Goal: Information Seeking & Learning: Learn about a topic

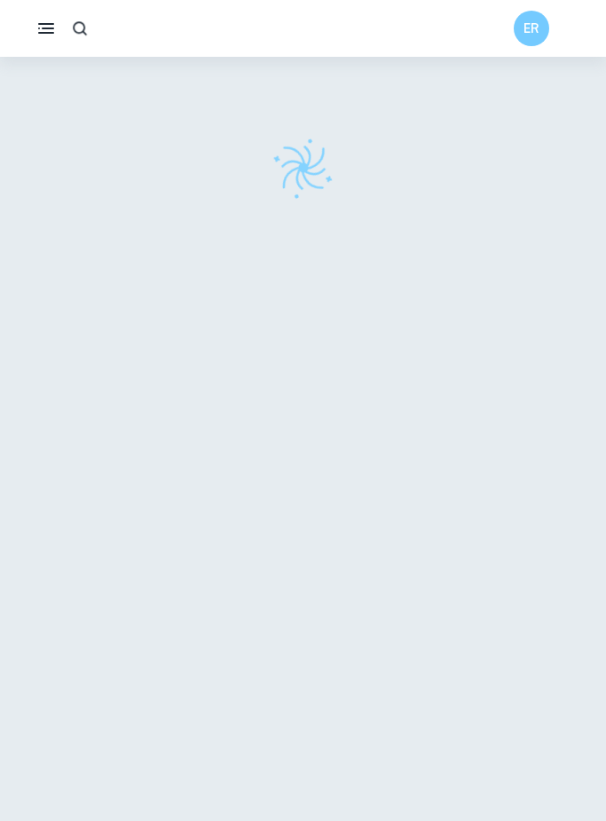
click at [87, 27] on icon "button" at bounding box center [80, 29] width 19 height 19
type input "Bradshawmoel"
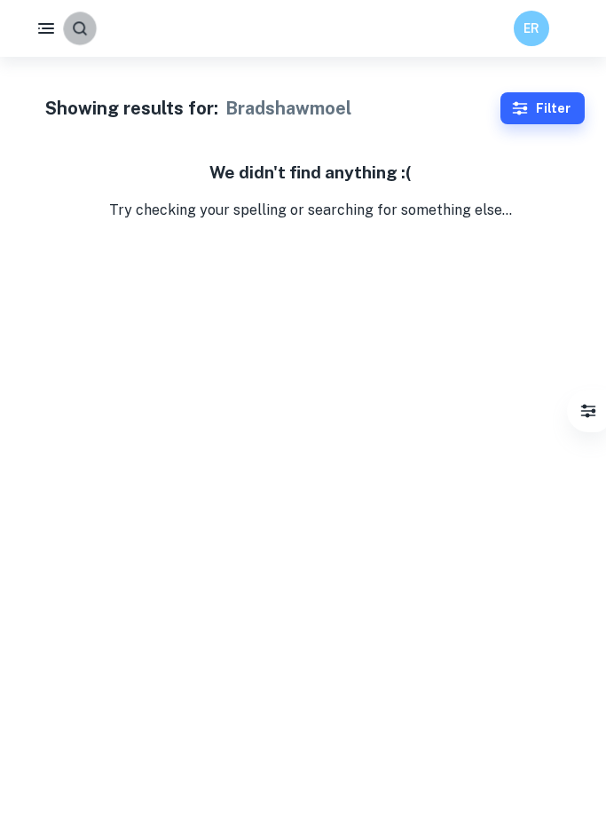
click at [78, 19] on button "button" at bounding box center [79, 28] width 33 height 33
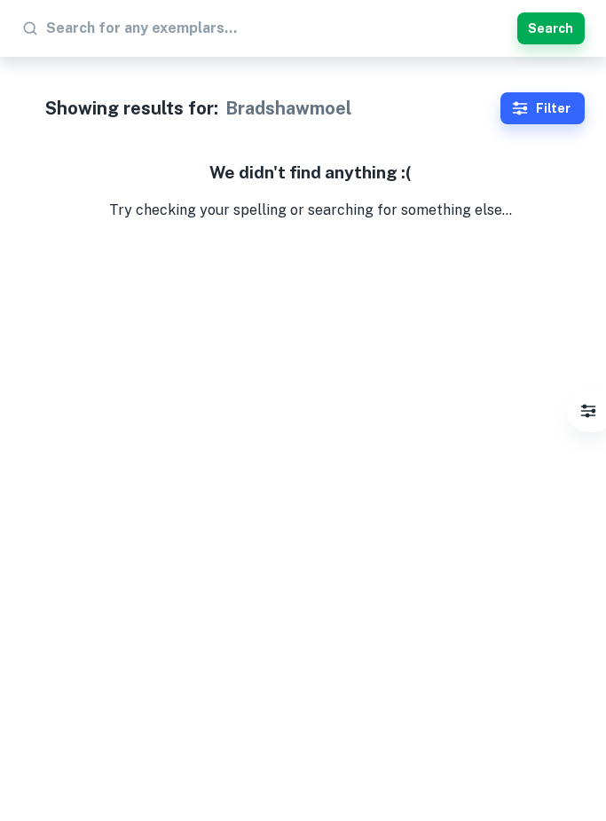
click at [327, 124] on div "Showing results for: Bradshawmoel Filter Filter exemplars IB College Category I…" at bounding box center [303, 139] width 606 height 164
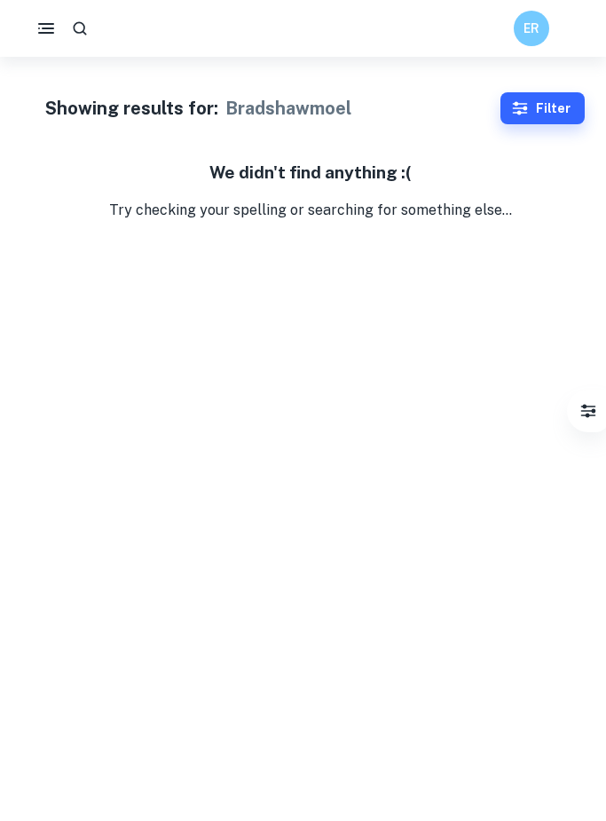
click at [232, 33] on div "ER" at bounding box center [303, 28] width 606 height 35
click at [91, 29] on button "button" at bounding box center [80, 28] width 32 height 32
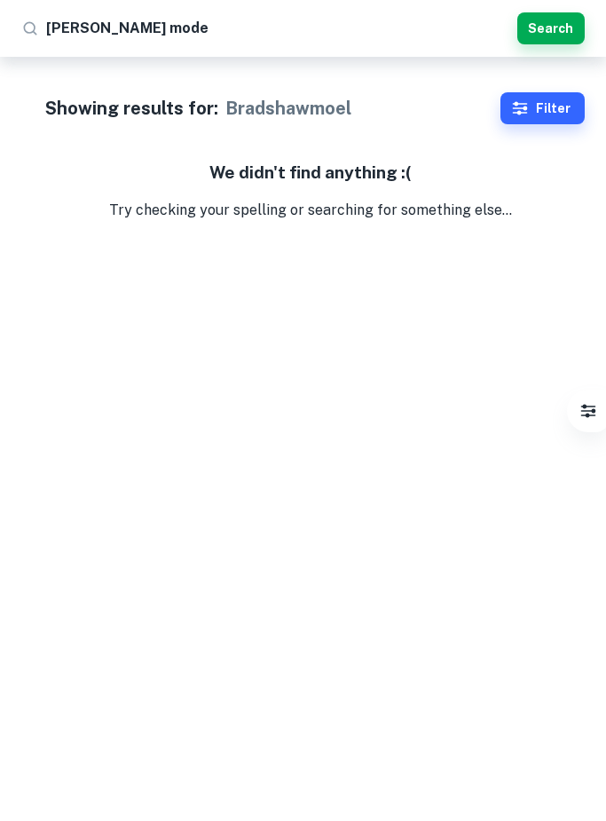
type input "[PERSON_NAME] model"
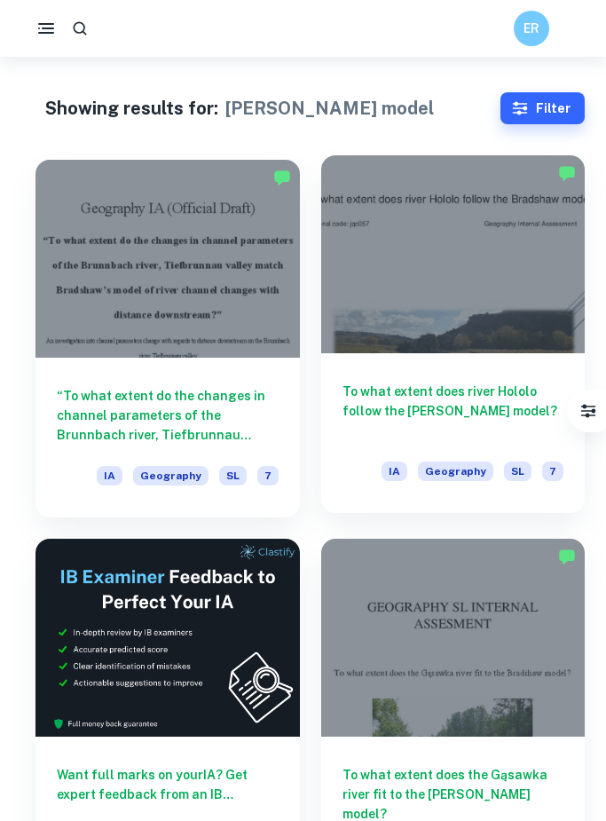
click at [457, 365] on div "To what extent does river Hololo follow the [PERSON_NAME] model? IA Geography S…" at bounding box center [453, 433] width 264 height 160
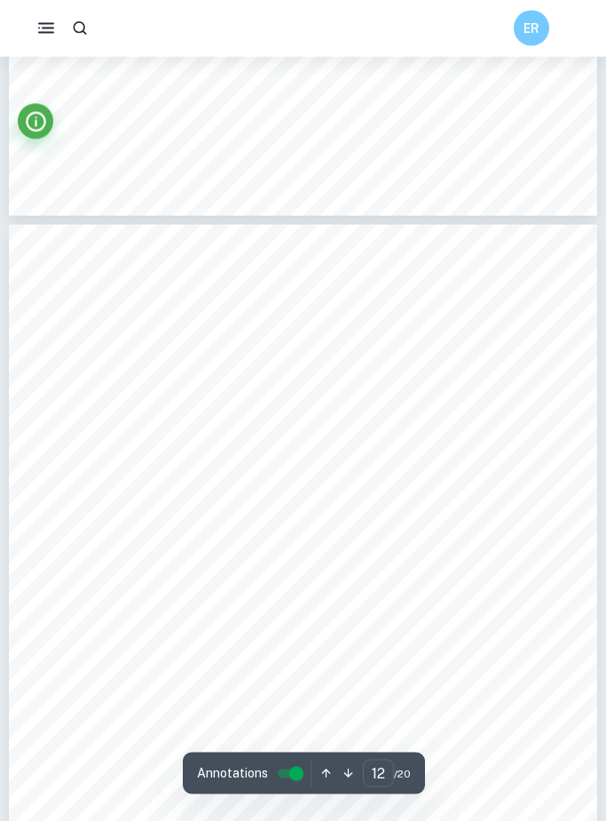
scroll to position [8743, 0]
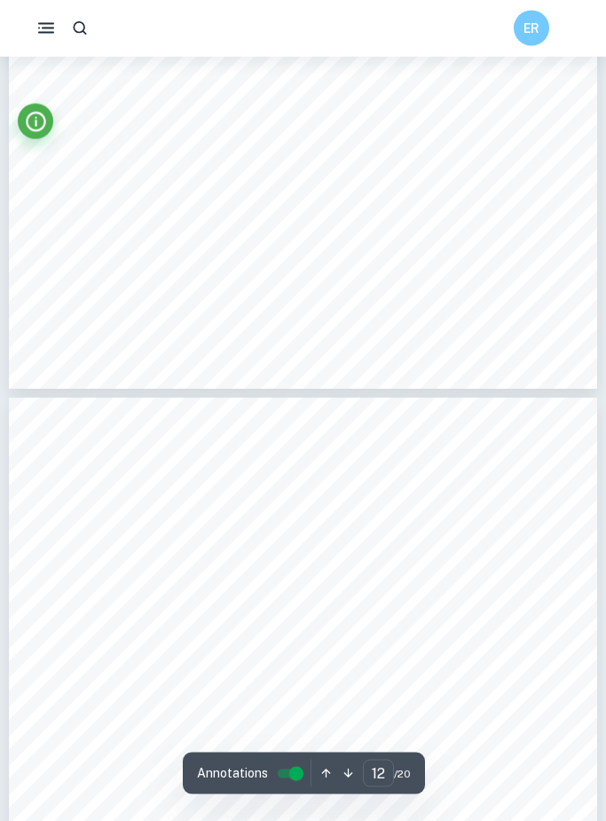
type input "13"
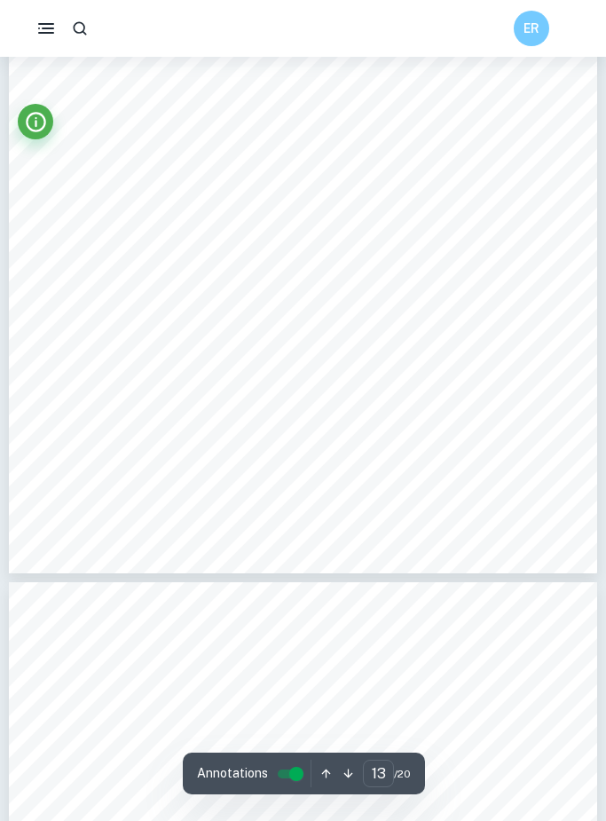
scroll to position [9866, 0]
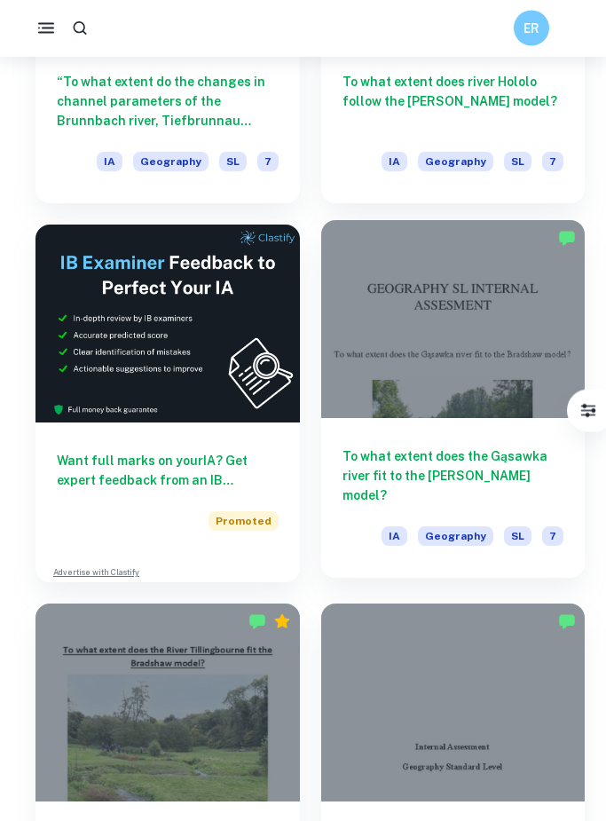
click at [436, 371] on div at bounding box center [453, 320] width 264 height 198
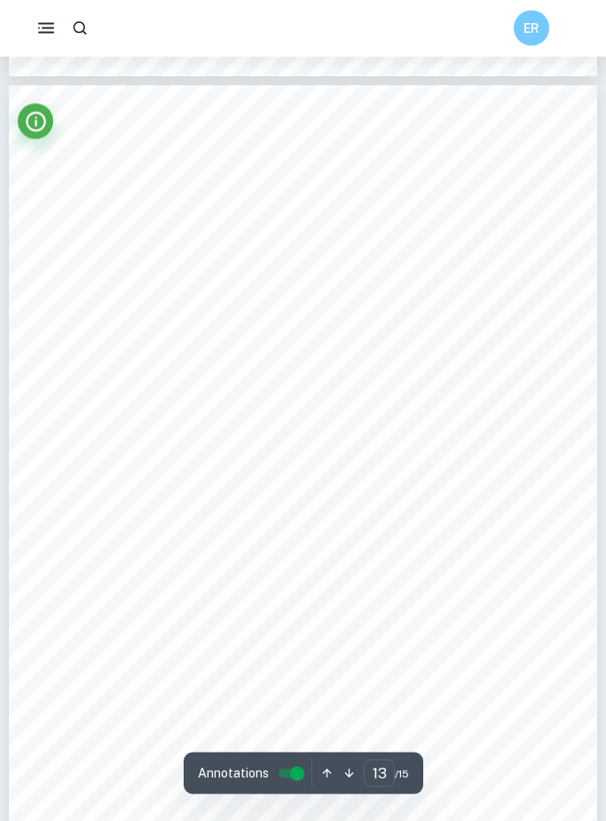
scroll to position [10362, 0]
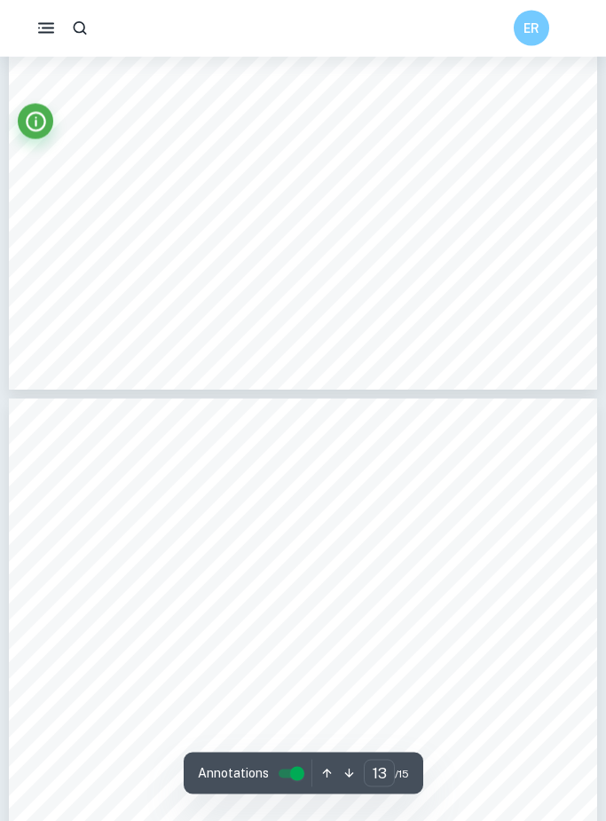
type input "12"
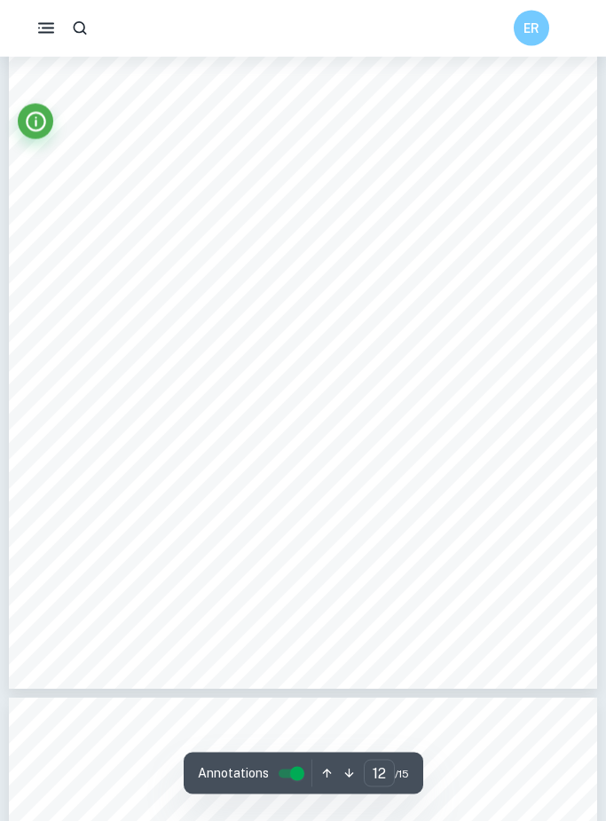
scroll to position [9749, 0]
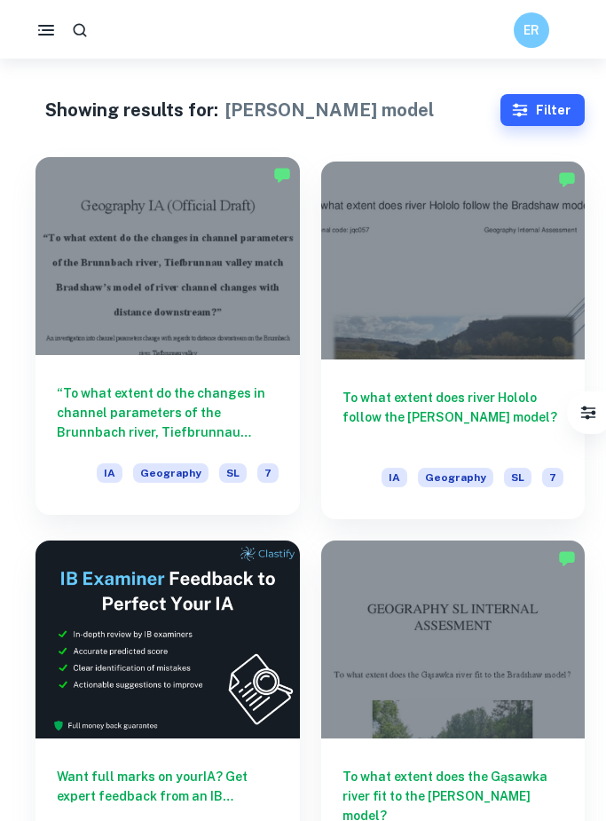
click at [110, 309] on div at bounding box center [167, 254] width 264 height 198
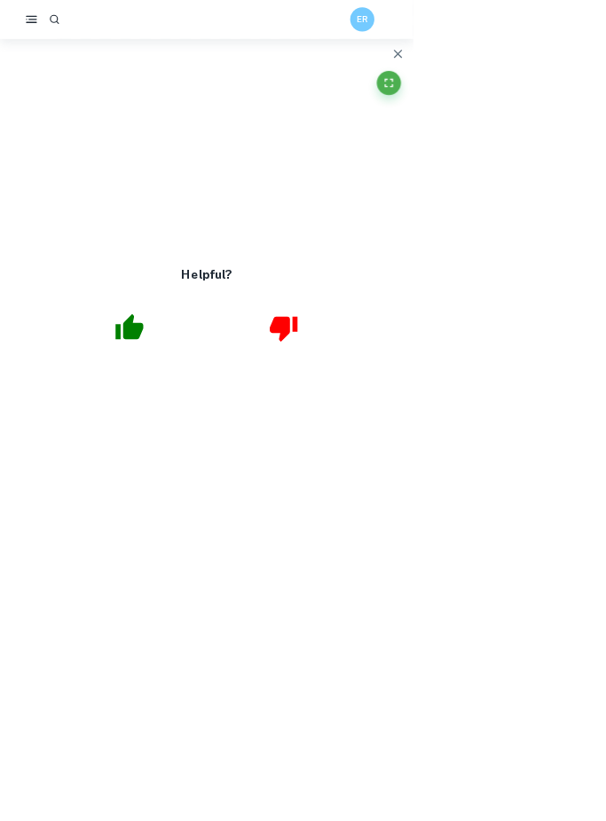
scroll to position [2867, 0]
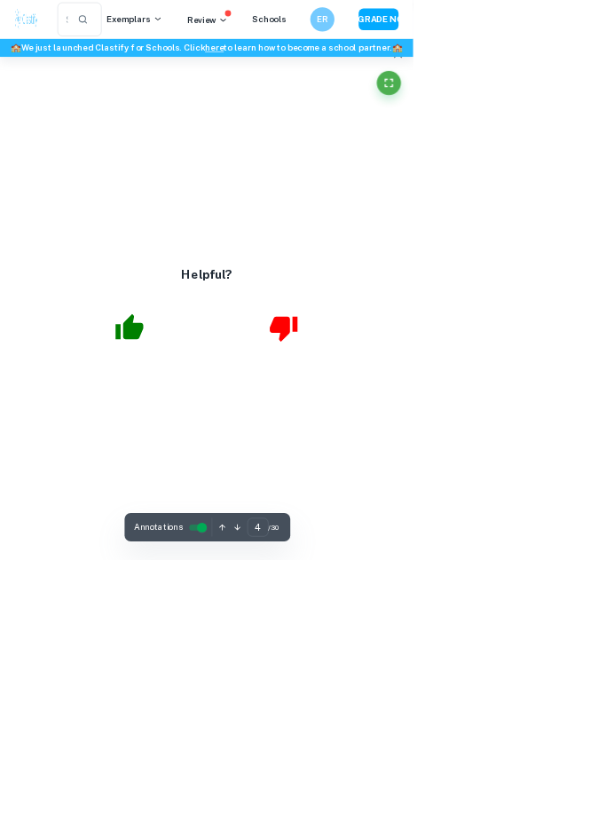
type input "5"
